Goal: Task Accomplishment & Management: Use online tool/utility

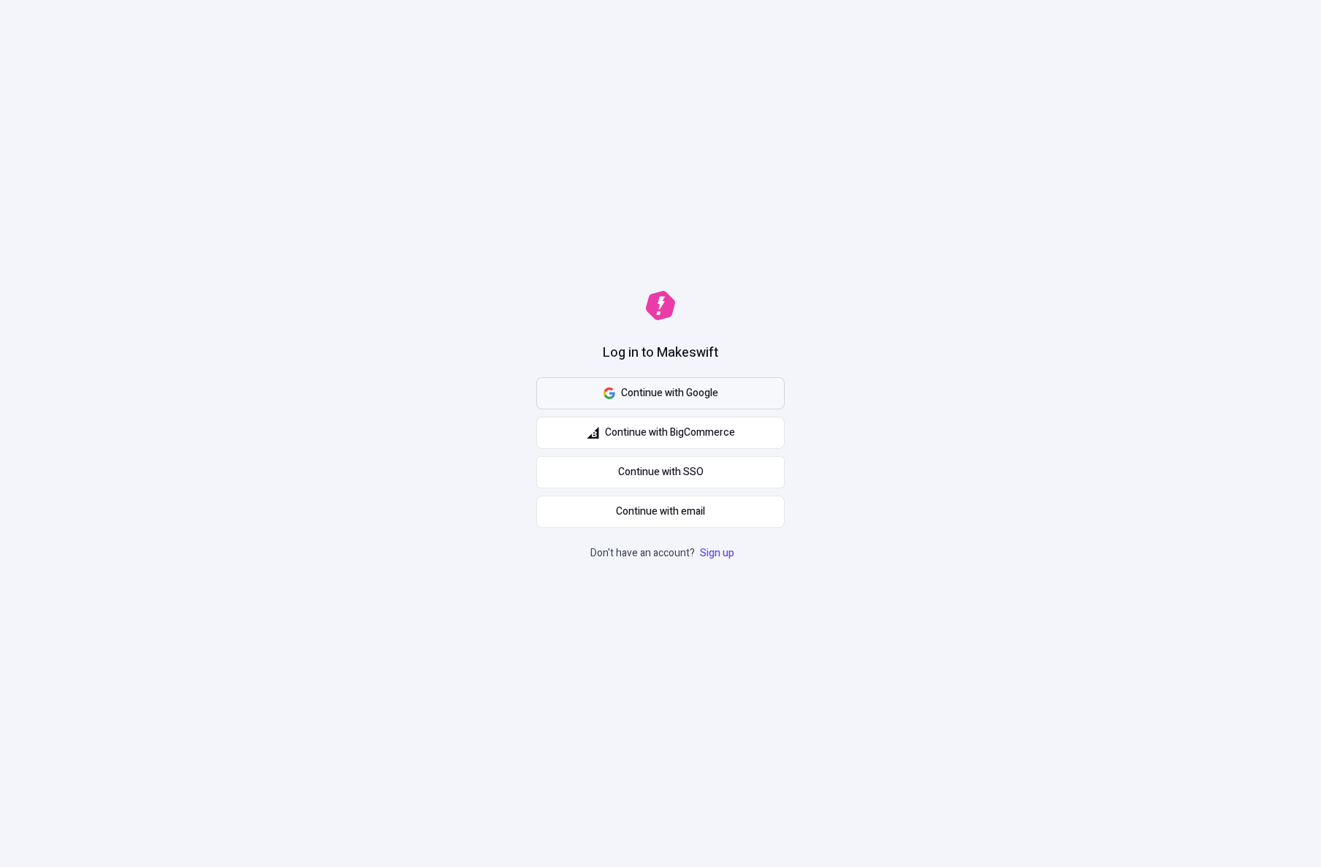
click at [705, 390] on span "Continue with Google" at bounding box center [669, 393] width 97 height 16
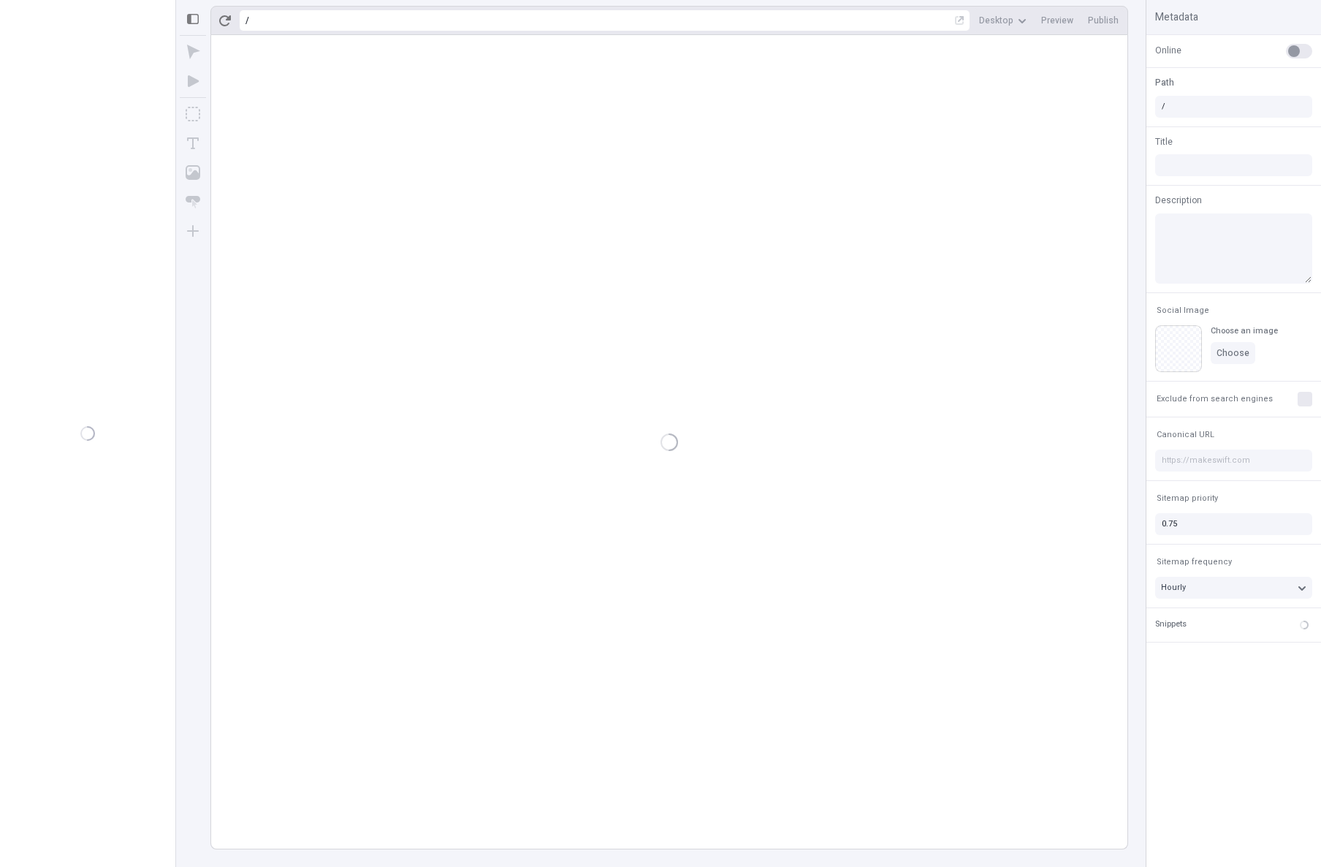
type input "/page"
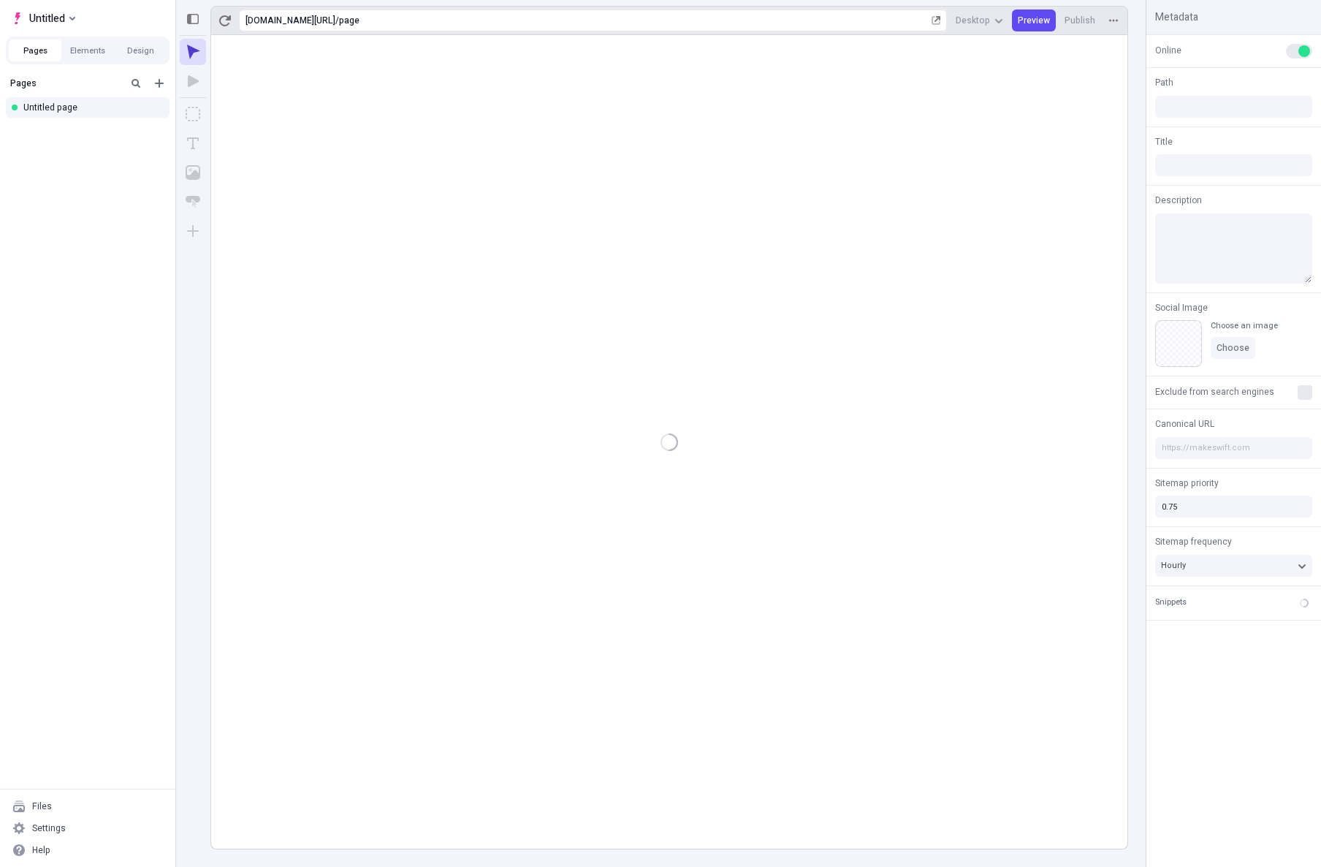
type input "/page"
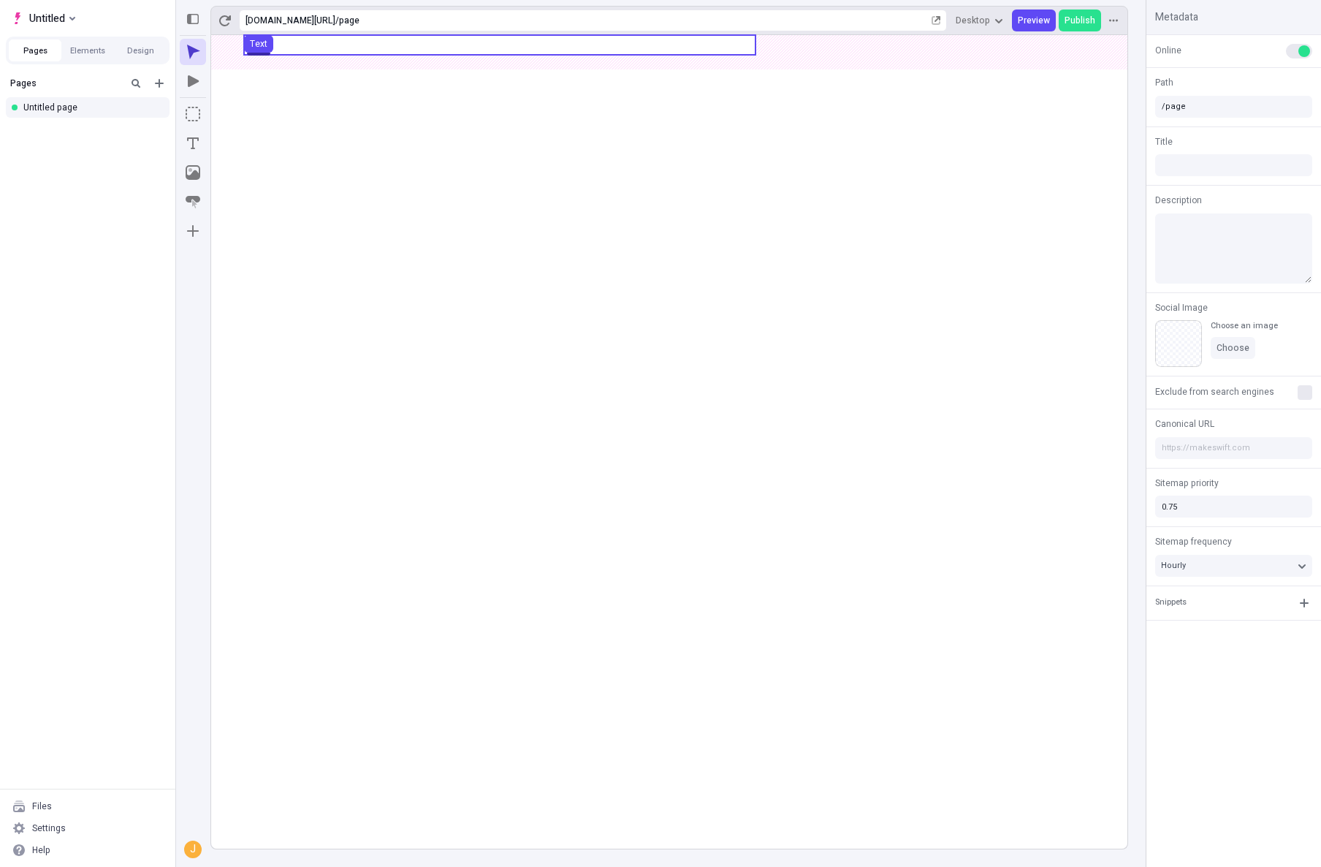
click at [359, 39] on use at bounding box center [499, 45] width 511 height 20
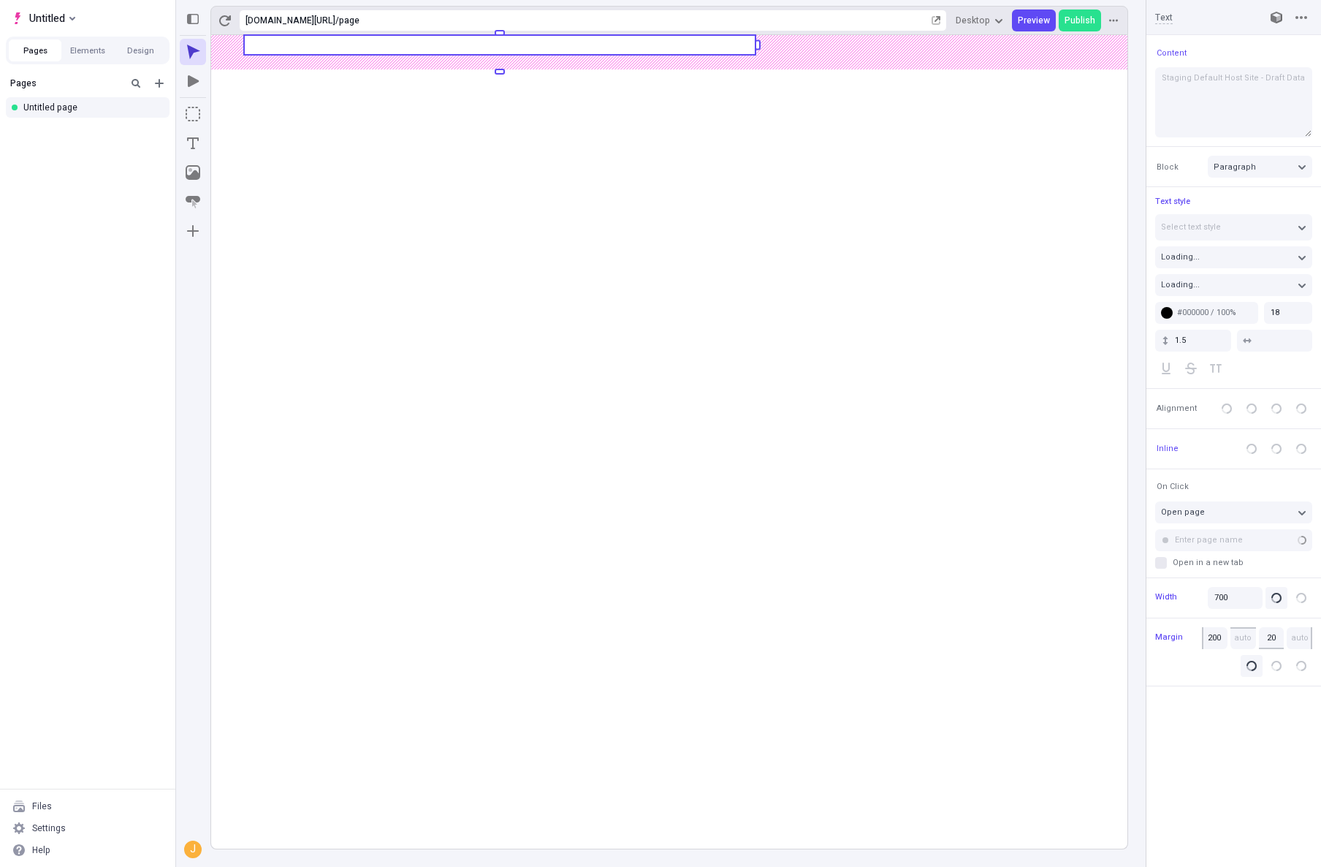
type input "220"
click at [487, 49] on body "Untitled Pages Elements Design Pages Untitled page Files Settings Help https://…" at bounding box center [660, 433] width 1321 height 867
click at [511, 169] on rect at bounding box center [669, 441] width 916 height 813
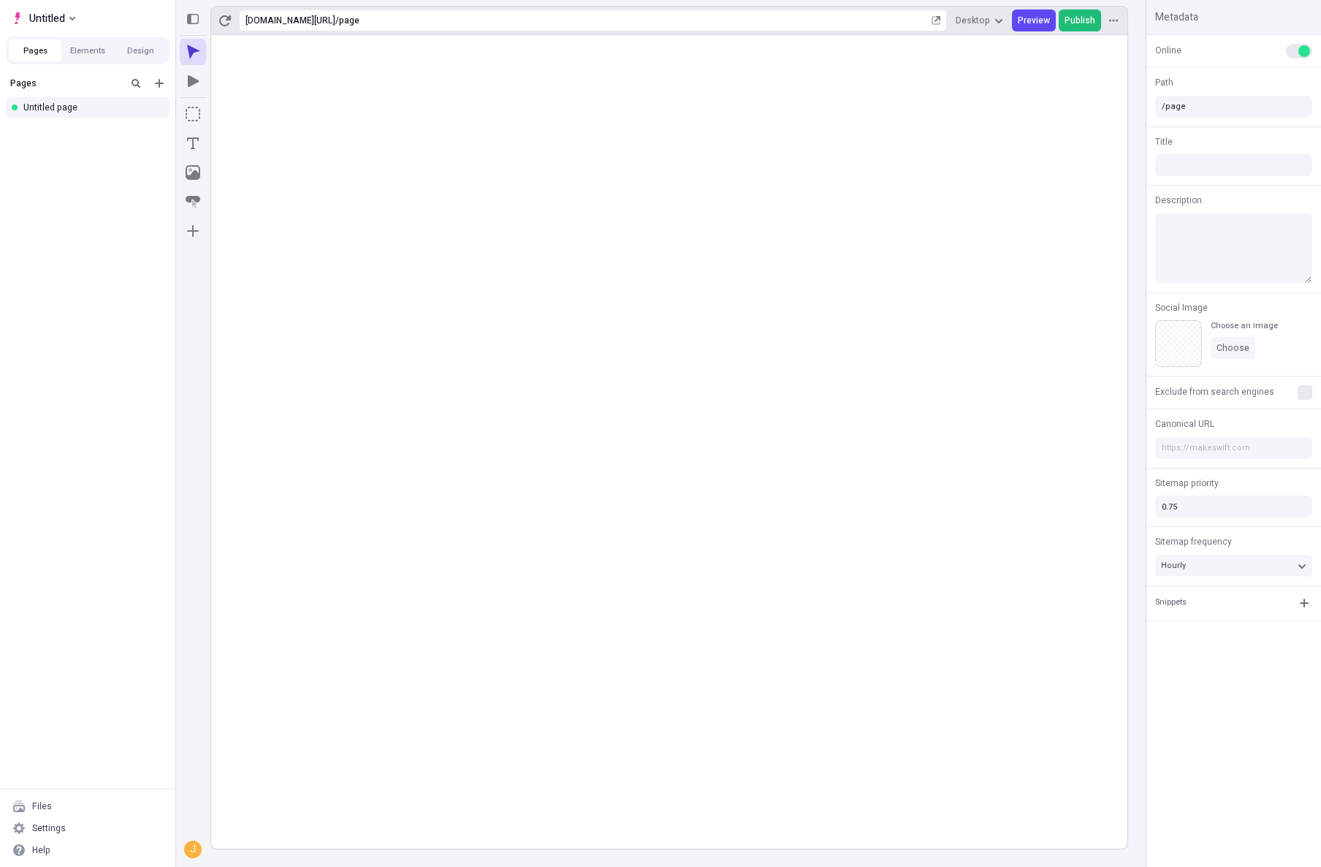
click at [1075, 19] on span "Publish" at bounding box center [1080, 21] width 31 height 12
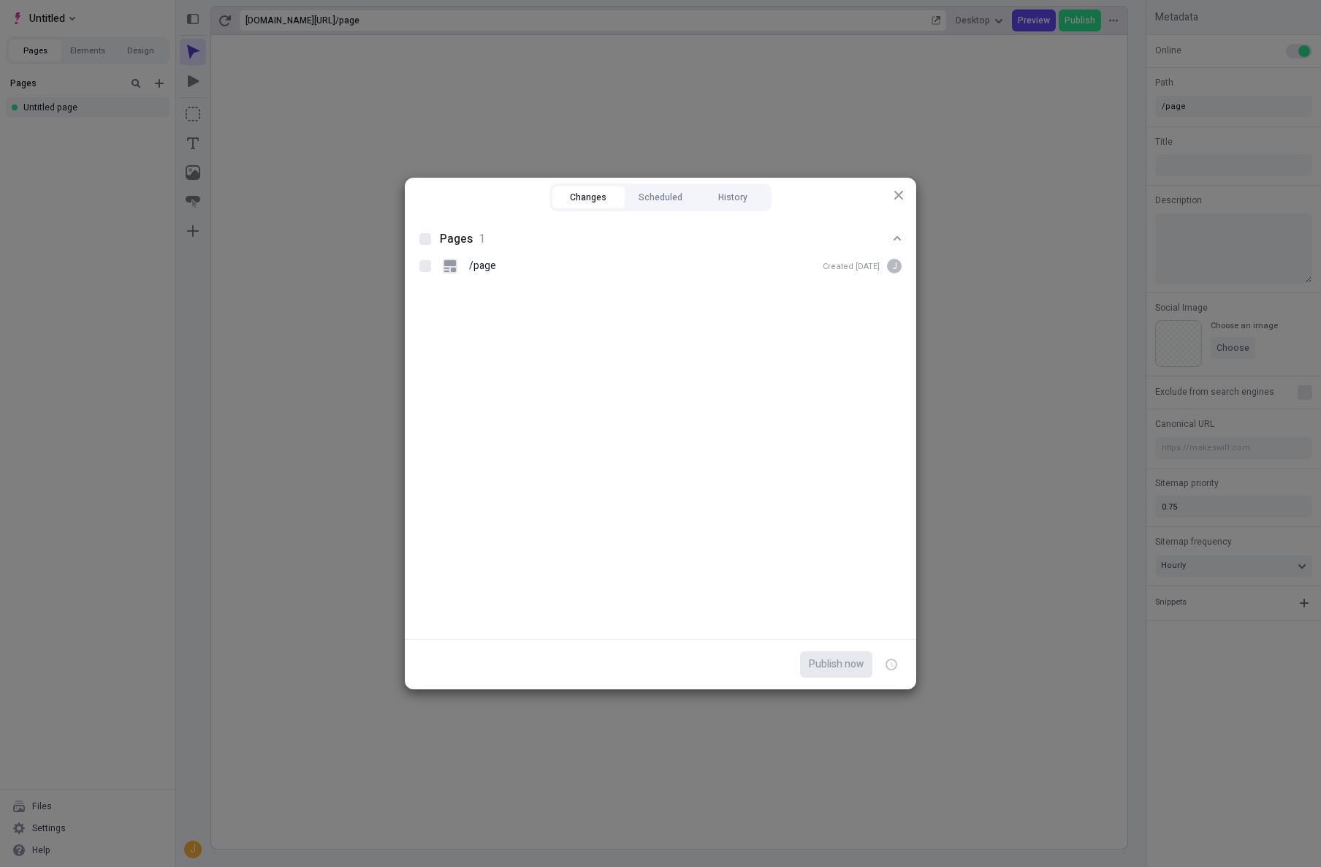
click at [915, 156] on div "Changes Scheduled History Pages 1 /page Created Oct 10 J Publish now Close" at bounding box center [660, 433] width 1321 height 867
